Goal: Task Accomplishment & Management: Use online tool/utility

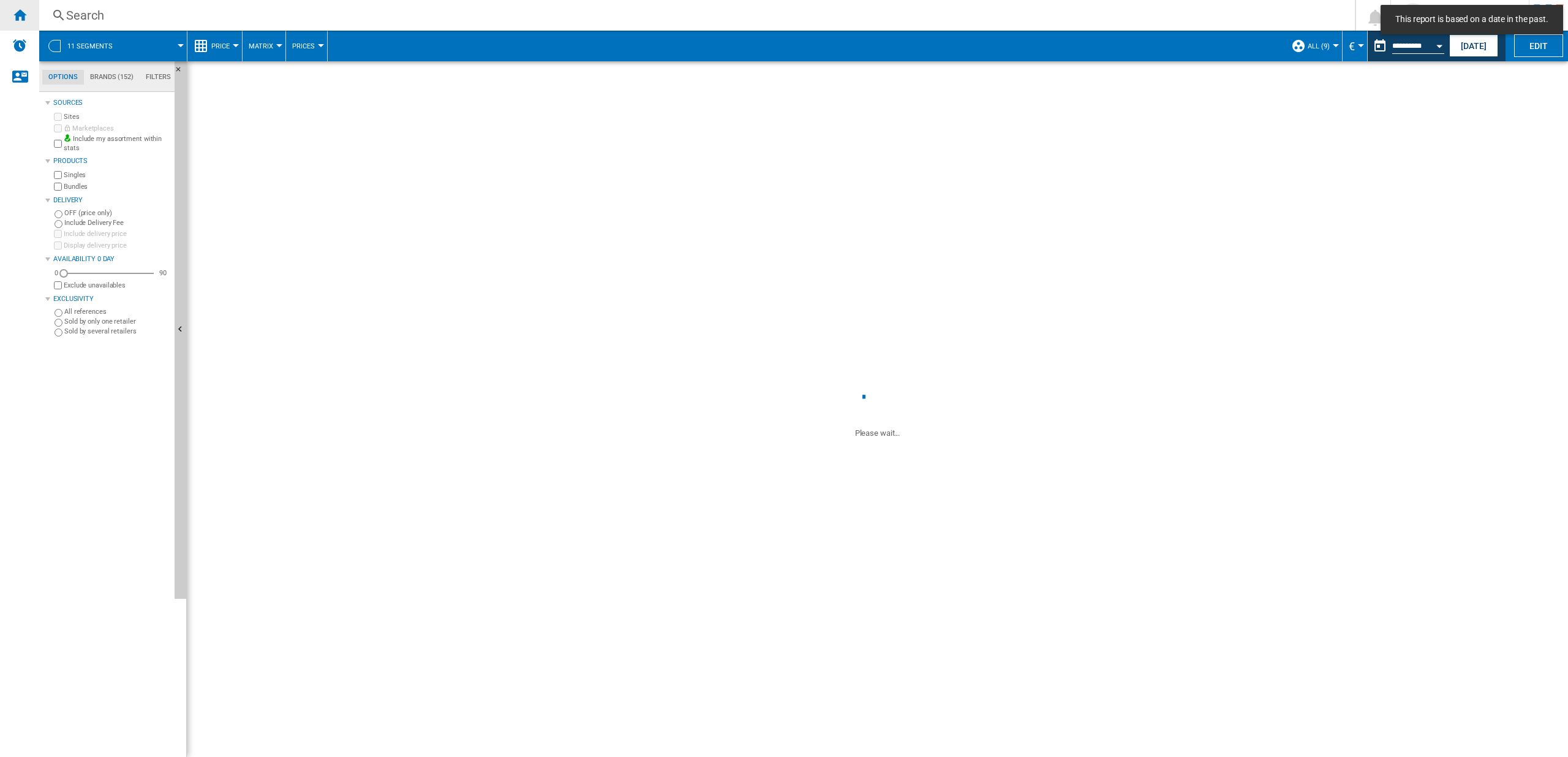
click at [29, 16] on div "Home" at bounding box center [20, 15] width 39 height 31
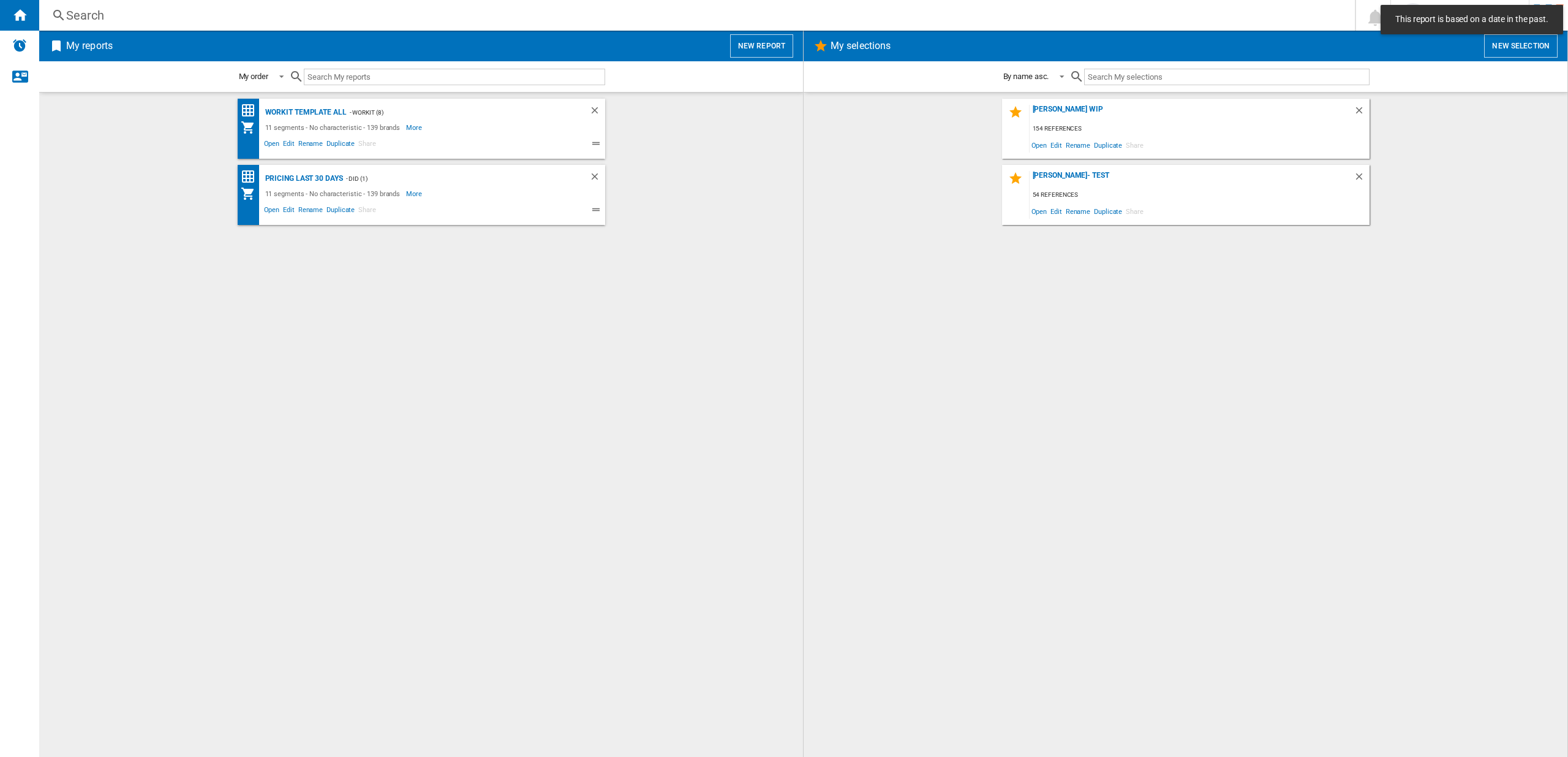
click at [761, 45] on button "New report" at bounding box center [762, 46] width 63 height 23
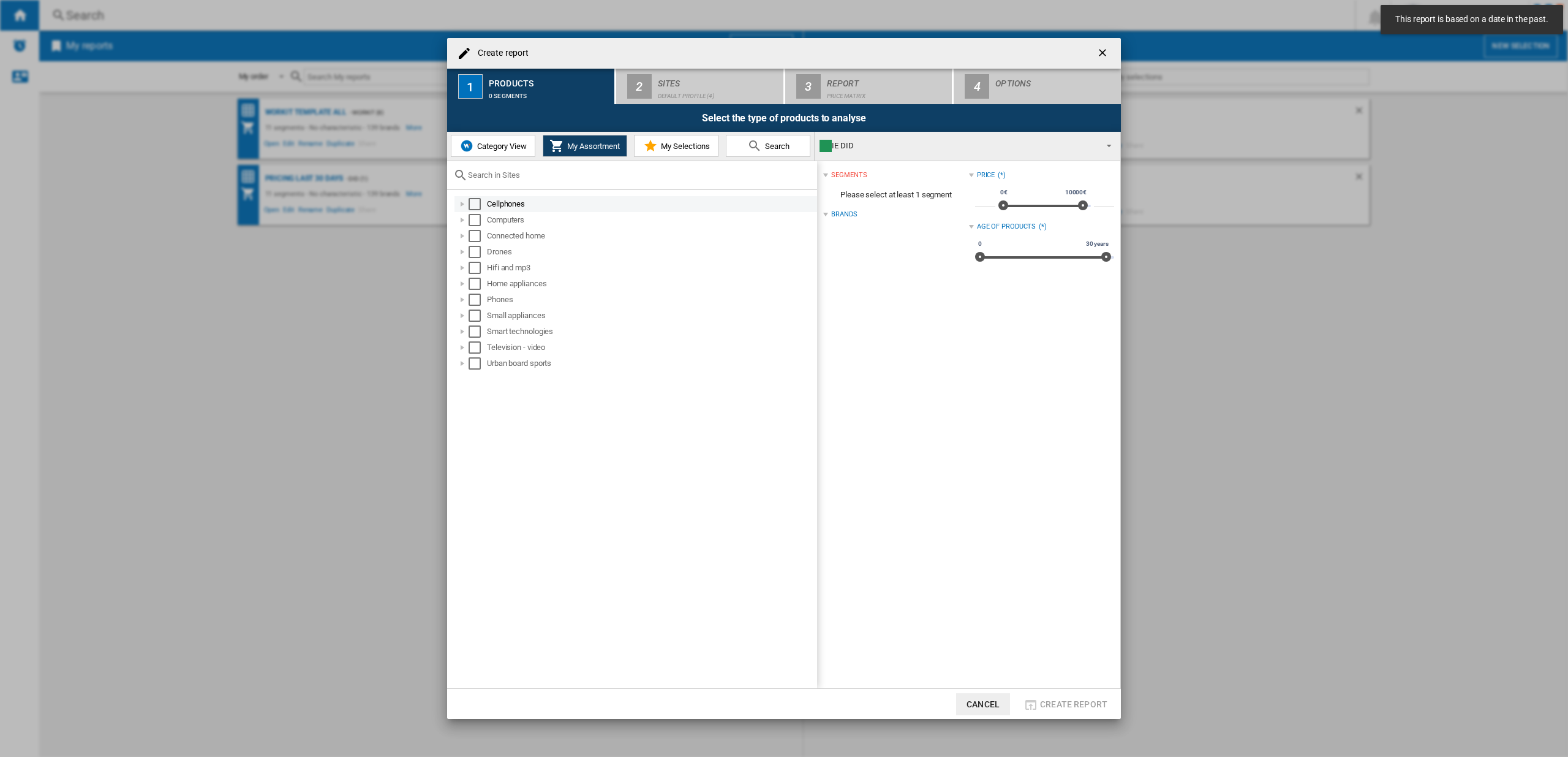
click at [476, 205] on div "Select" at bounding box center [474, 203] width 12 height 12
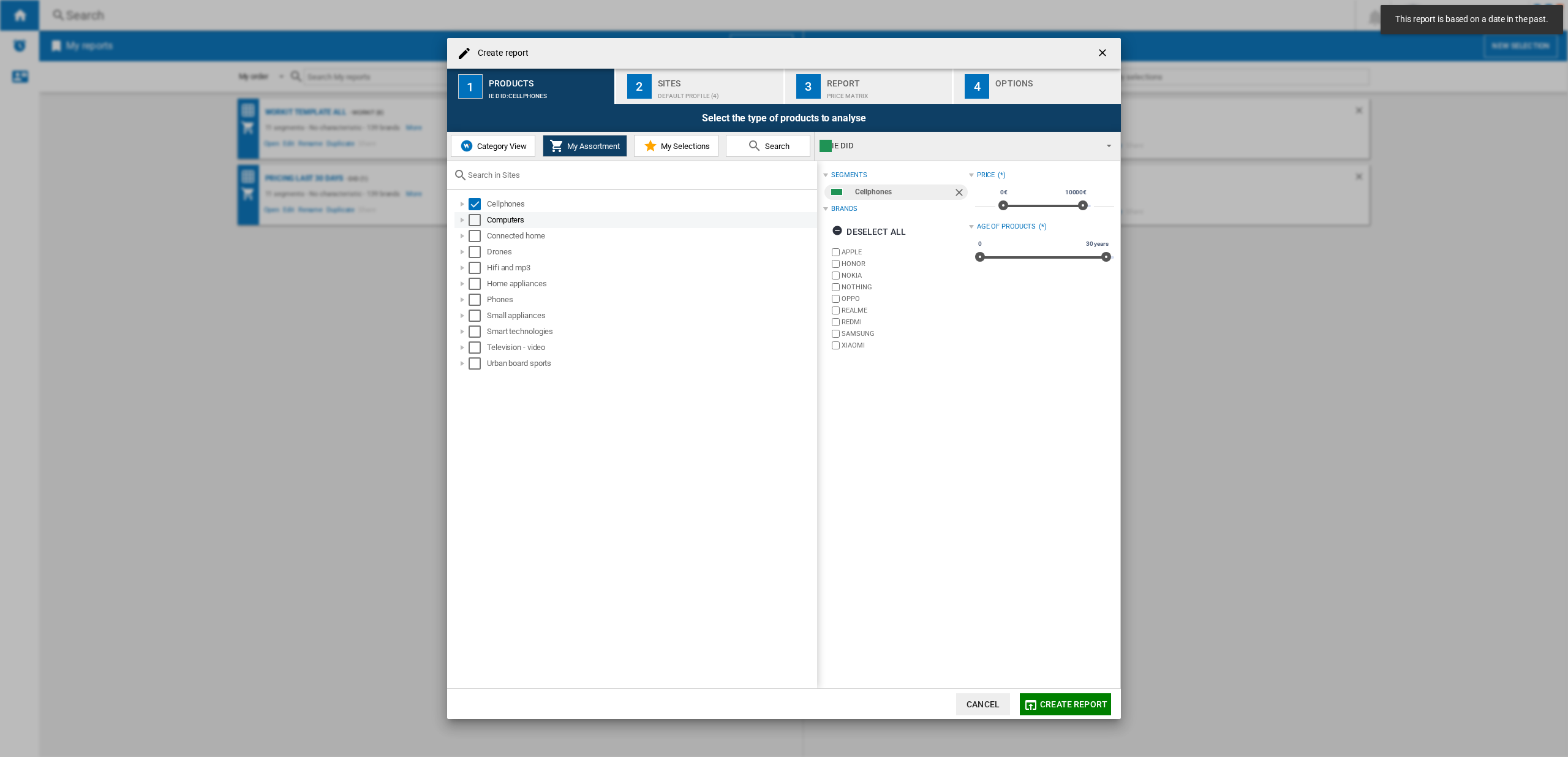
click at [481, 222] on md-checkbox "Select" at bounding box center [478, 220] width 18 height 12
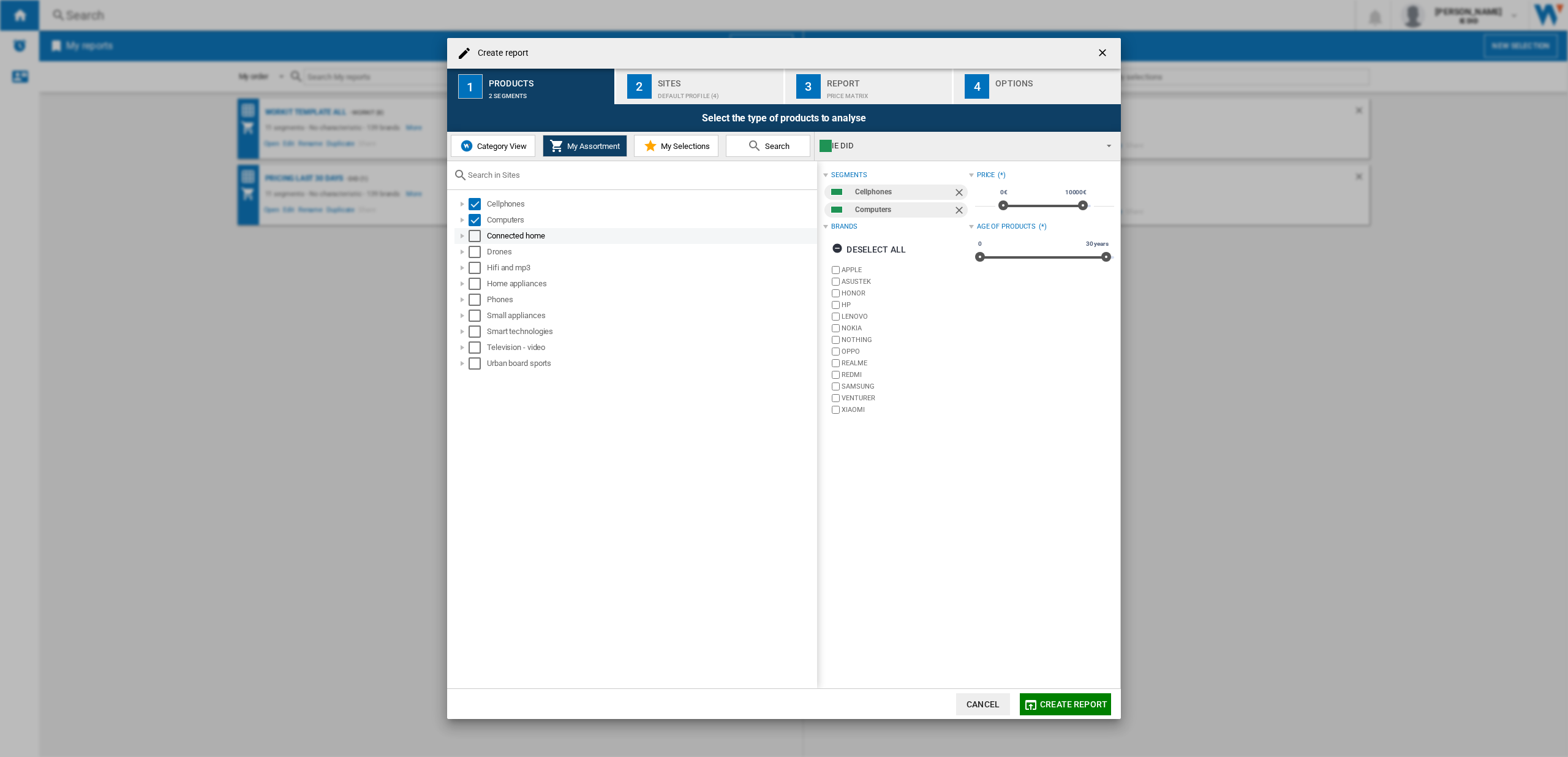
click at [476, 241] on div "Connected home" at bounding box center [635, 236] width 363 height 16
click at [476, 253] on div "Select" at bounding box center [474, 251] width 12 height 12
click at [476, 237] on div "Select" at bounding box center [474, 236] width 12 height 12
click at [476, 271] on div "Select" at bounding box center [474, 267] width 12 height 12
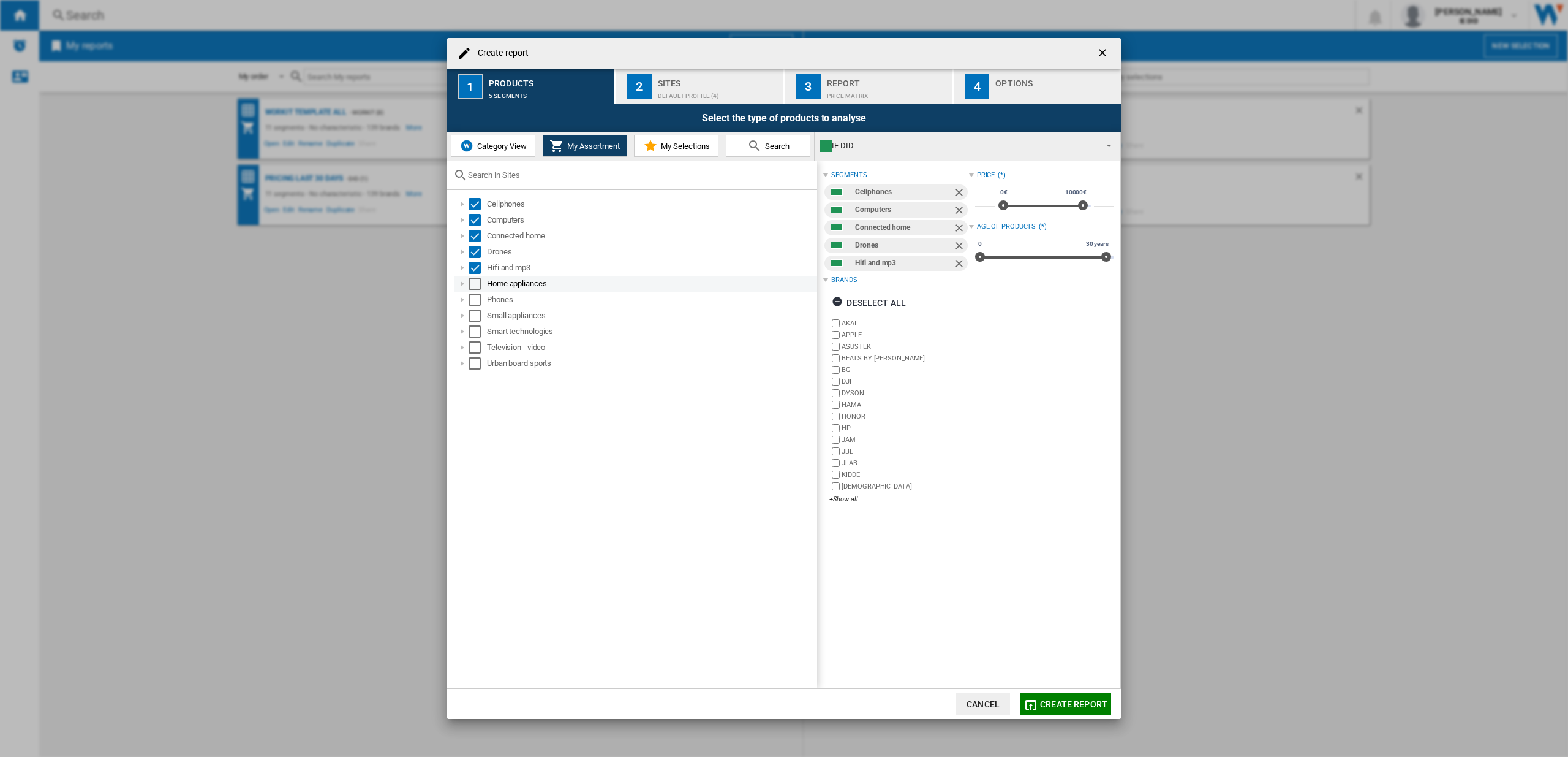
click at [476, 284] on div "Select" at bounding box center [474, 283] width 12 height 12
click at [476, 297] on div "Select" at bounding box center [474, 299] width 12 height 12
click at [475, 312] on div "Select" at bounding box center [474, 315] width 12 height 12
click at [472, 340] on div "Television - video" at bounding box center [635, 347] width 363 height 16
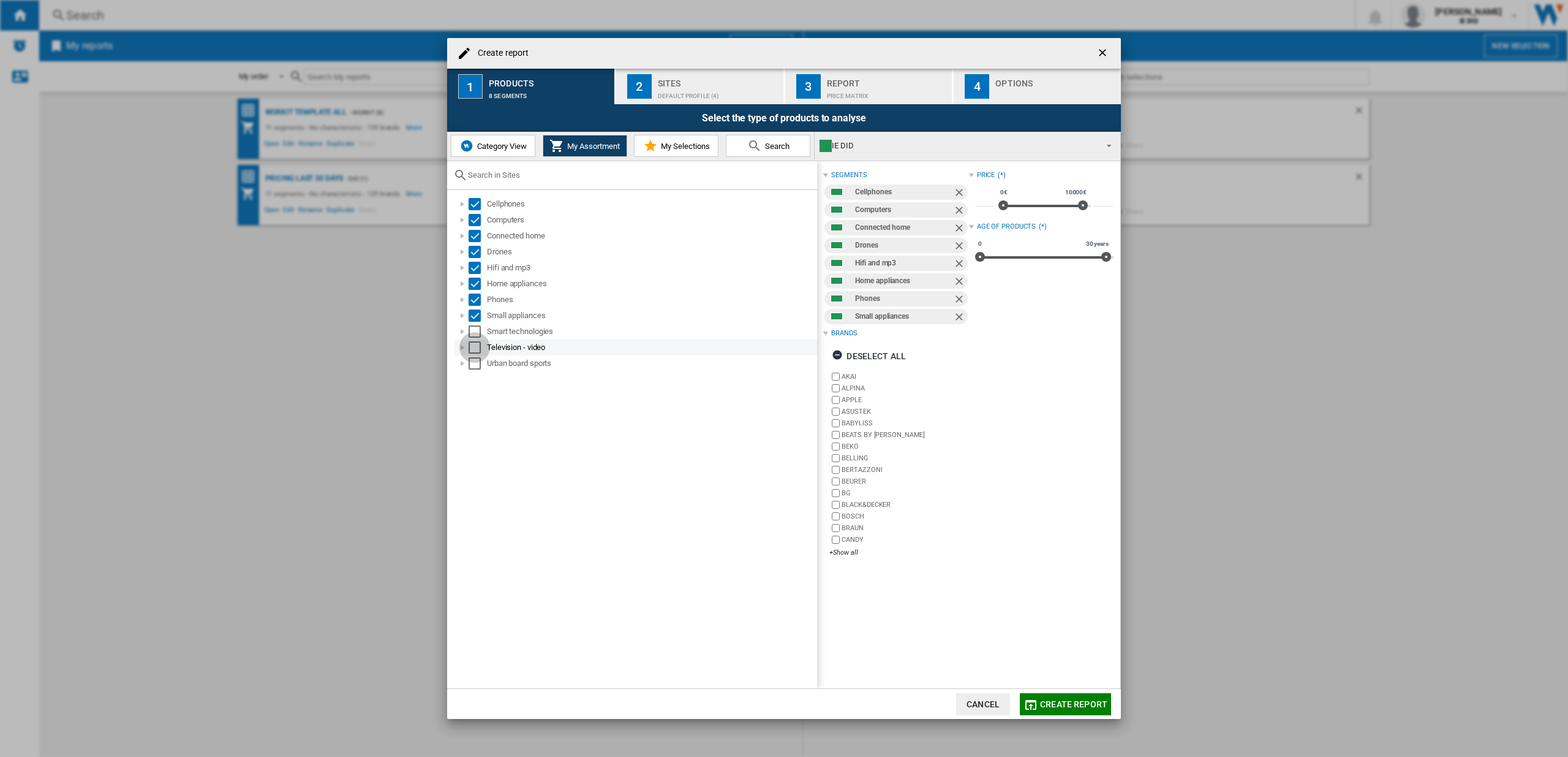
click at [478, 351] on div "Select" at bounding box center [474, 347] width 12 height 12
click at [477, 363] on div "Select" at bounding box center [474, 363] width 12 height 12
click at [474, 326] on div "Select" at bounding box center [474, 331] width 12 height 12
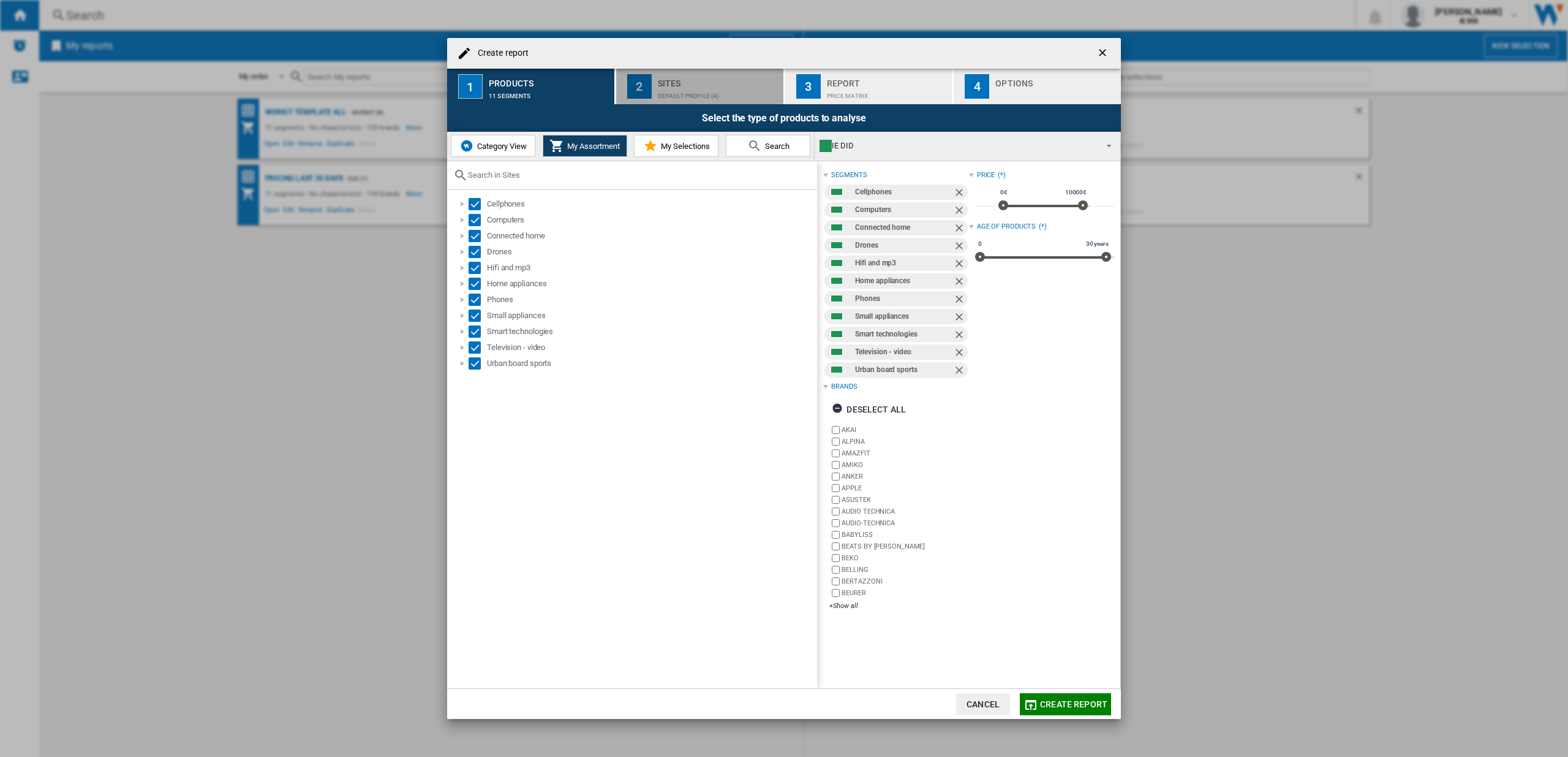
click at [684, 75] on div "Sites" at bounding box center [718, 80] width 121 height 13
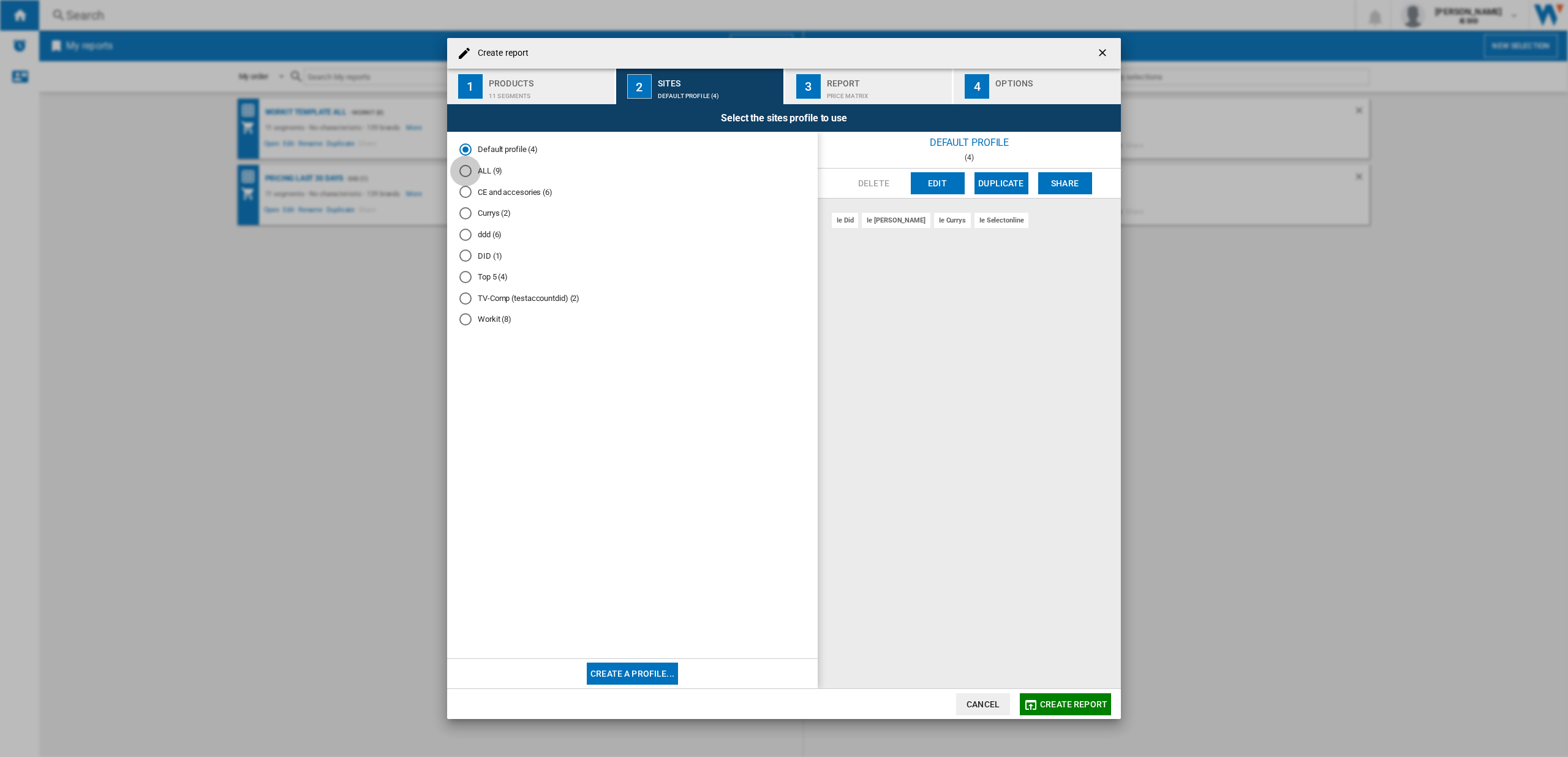
click at [467, 170] on div "ALL (9)" at bounding box center [465, 170] width 12 height 12
click at [1076, 699] on span "Create report" at bounding box center [1074, 704] width 67 height 10
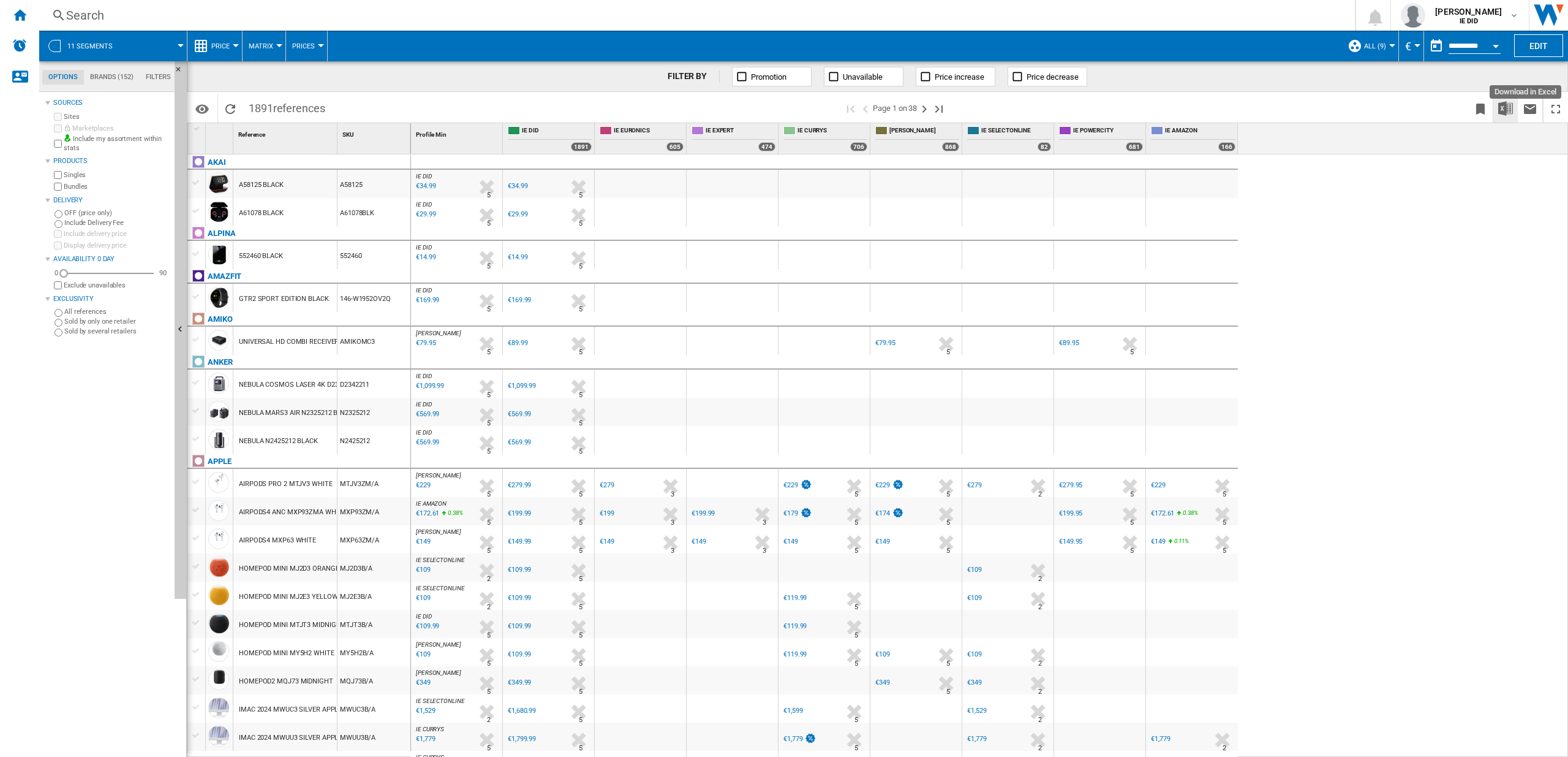
click at [1507, 109] on img "Download in Excel" at bounding box center [1505, 108] width 15 height 15
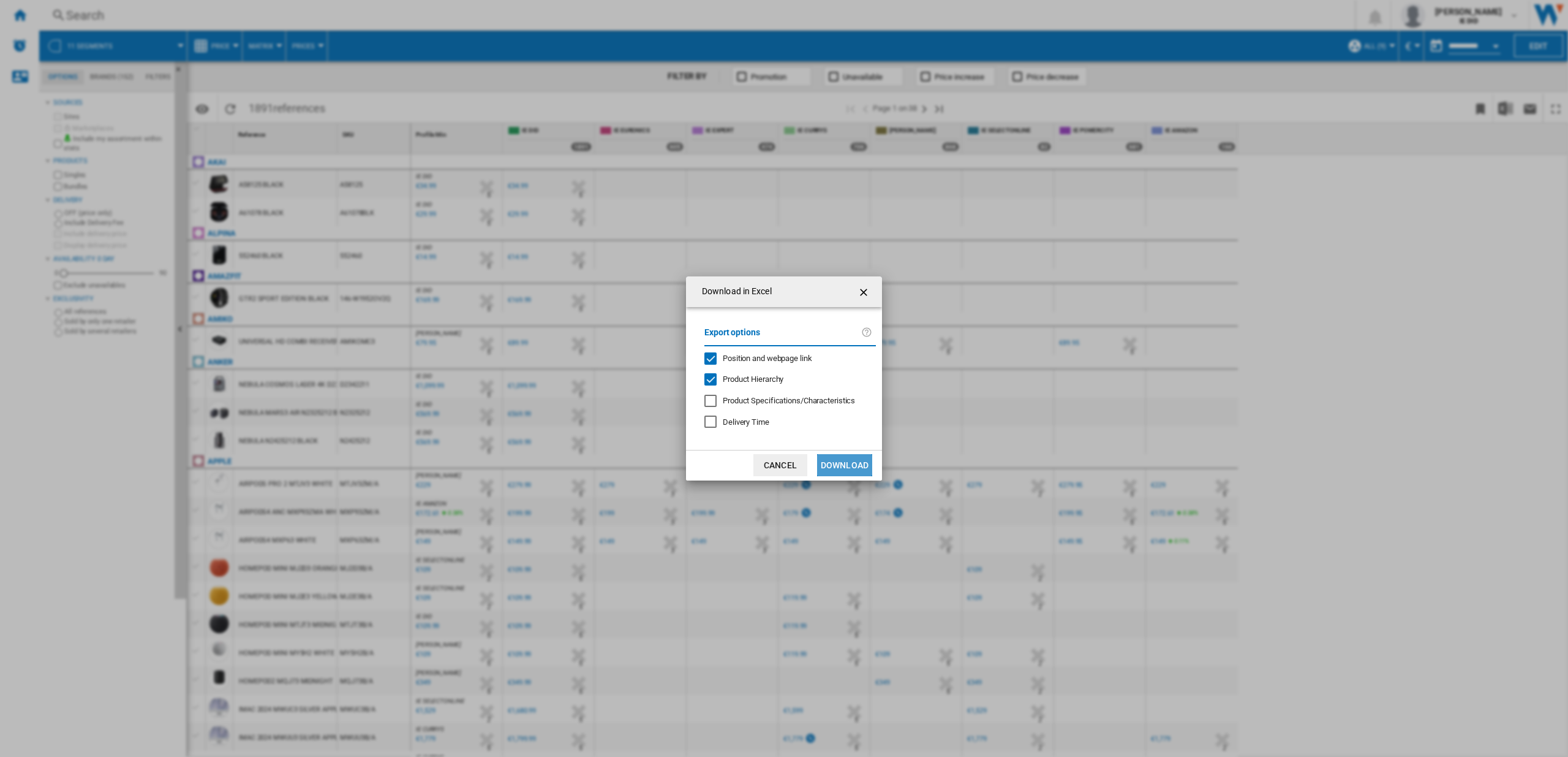
click at [840, 460] on button "Download" at bounding box center [844, 464] width 55 height 22
